Goal: Information Seeking & Learning: Check status

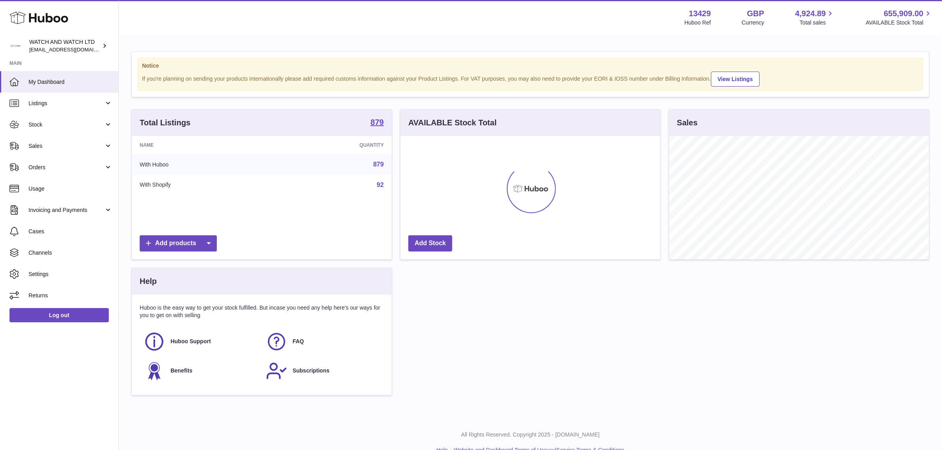
scroll to position [395429, 395293]
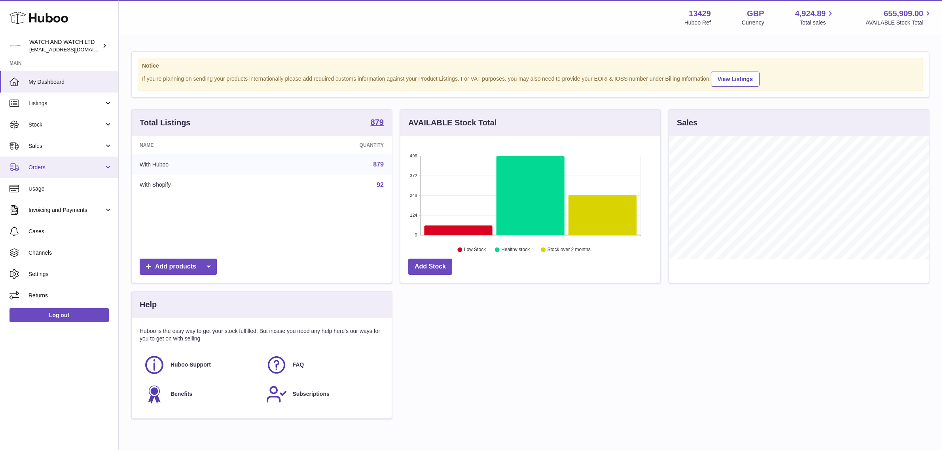
click at [80, 172] on link "Orders" at bounding box center [59, 167] width 118 height 21
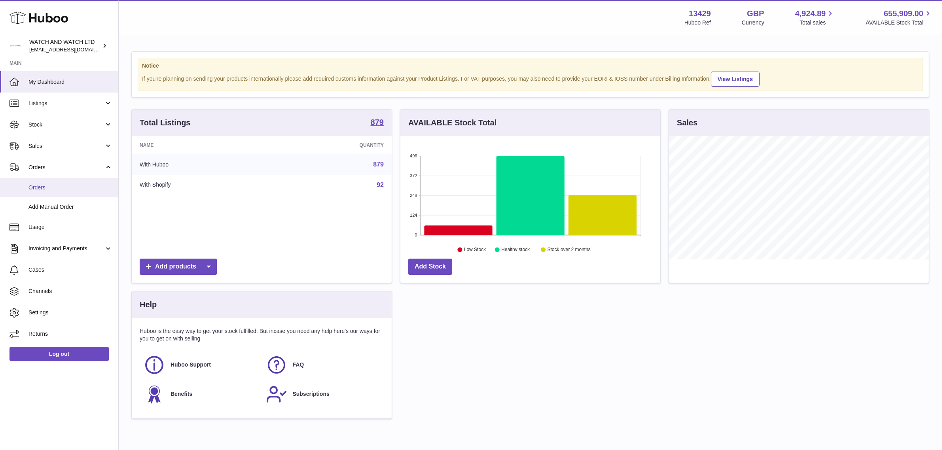
click at [72, 185] on span "Orders" at bounding box center [70, 188] width 84 height 8
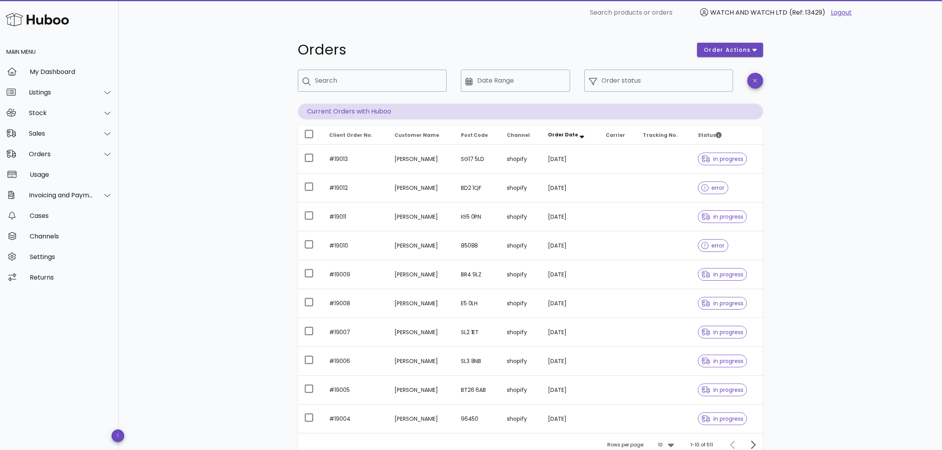
scroll to position [70, 0]
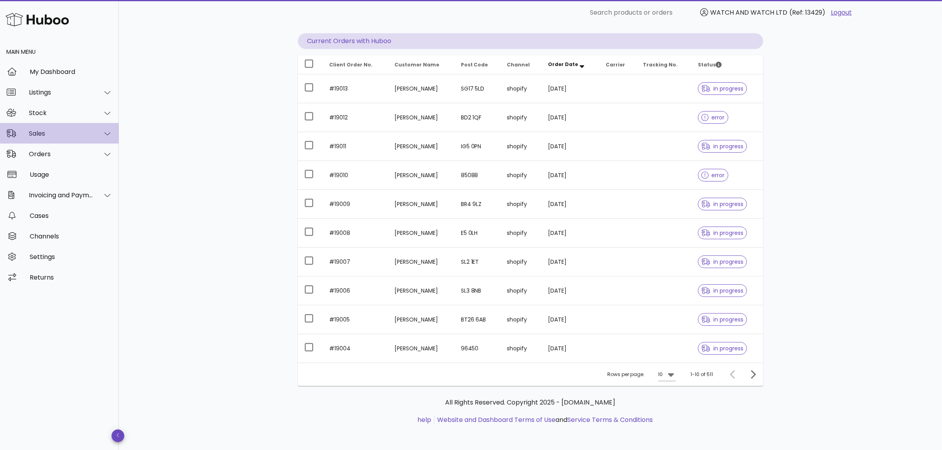
click at [59, 138] on div "Sales" at bounding box center [59, 133] width 119 height 21
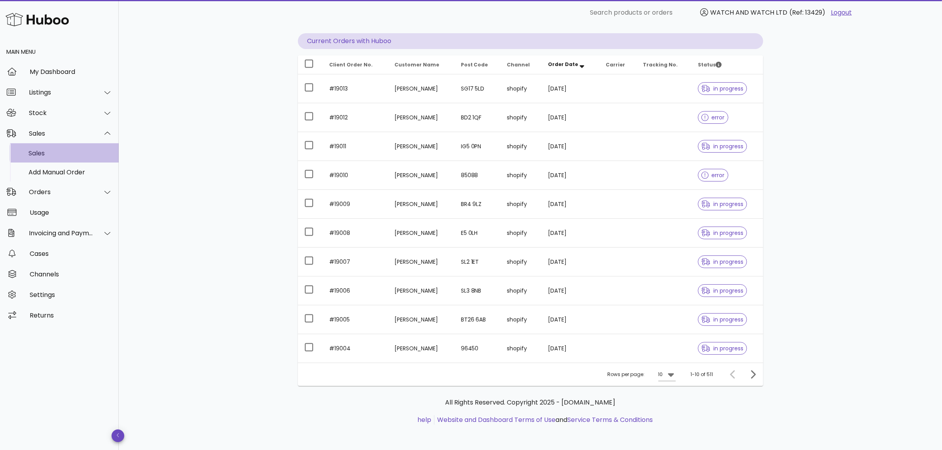
click at [54, 159] on div "Sales" at bounding box center [70, 153] width 84 height 17
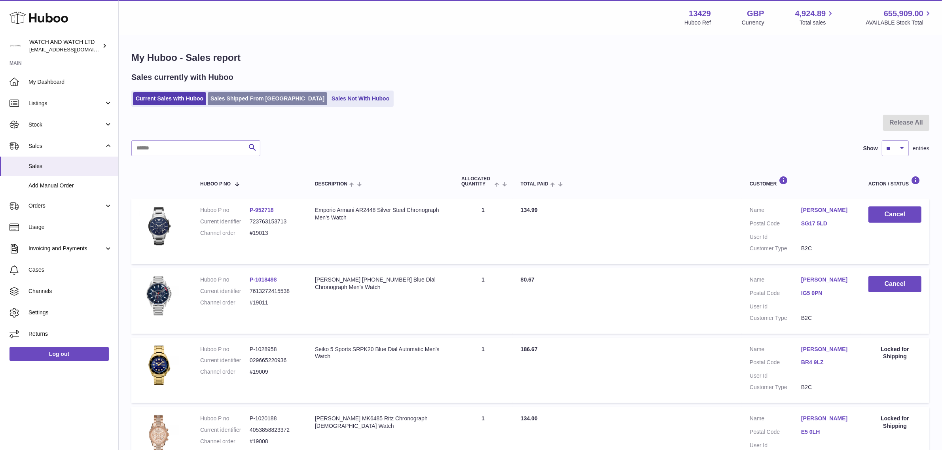
click at [253, 99] on link "Sales Shipped From Huboo" at bounding box center [267, 98] width 119 height 13
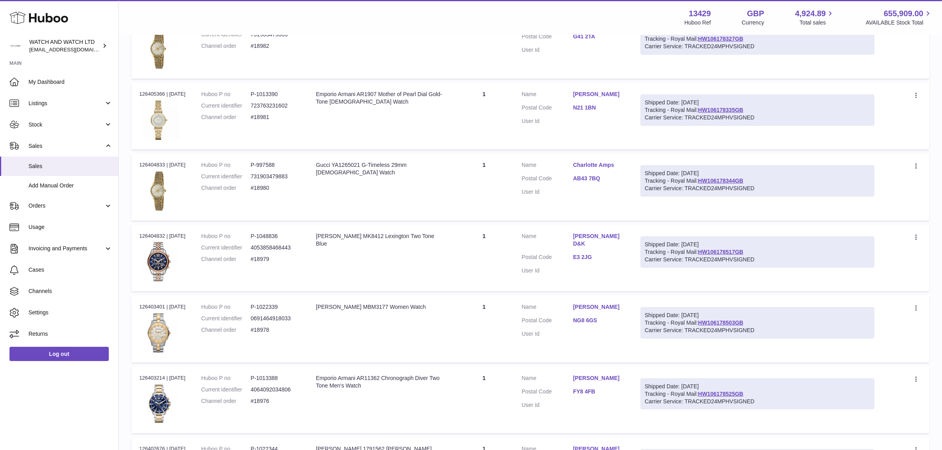
scroll to position [297, 0]
